Goal: Use online tool/utility: Use online tool/utility

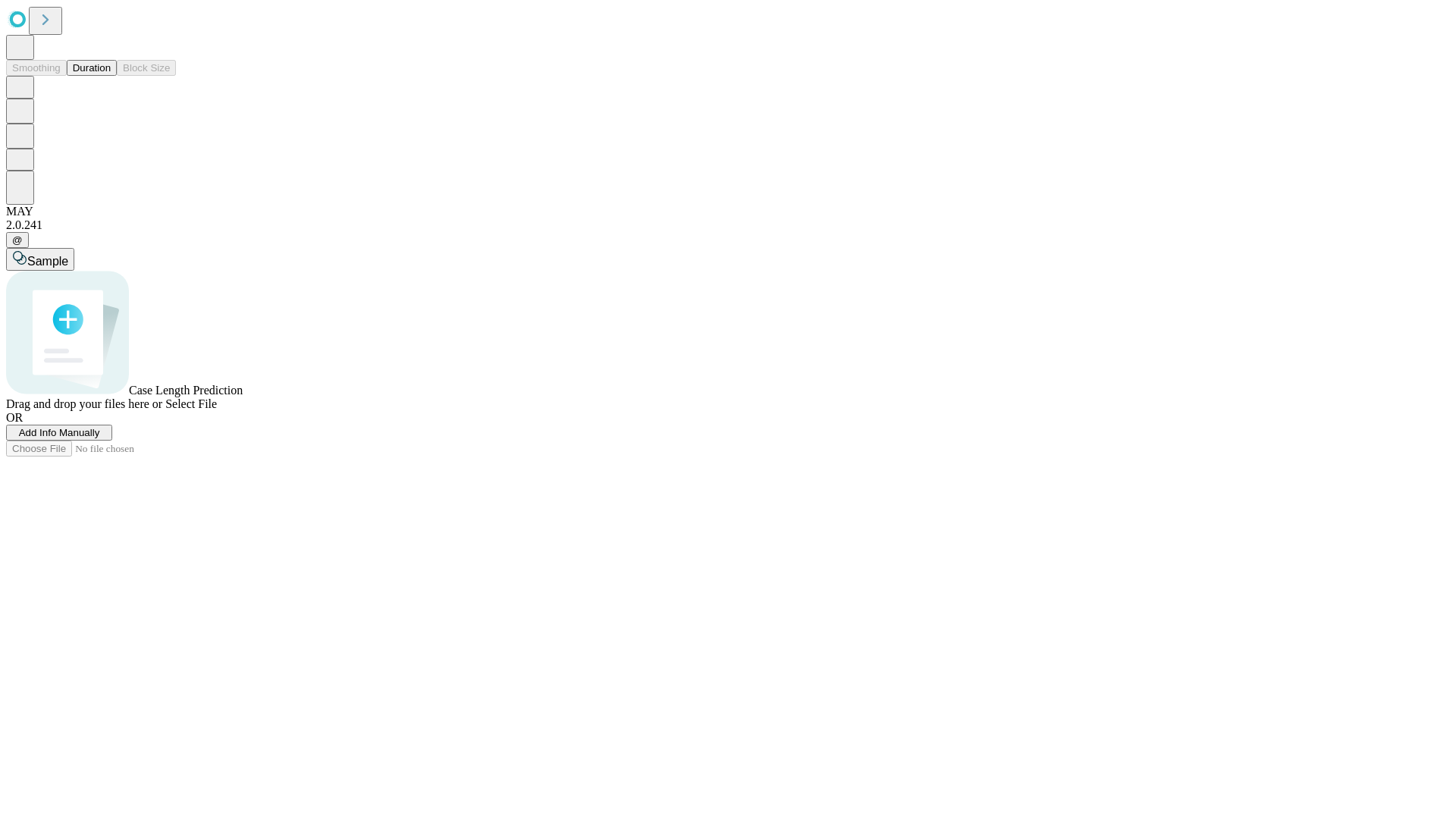
click at [110, 76] on button "Duration" at bounding box center [91, 67] width 50 height 16
click at [217, 410] on span "Select File" at bounding box center [191, 404] width 51 height 13
